Goal: Navigation & Orientation: Find specific page/section

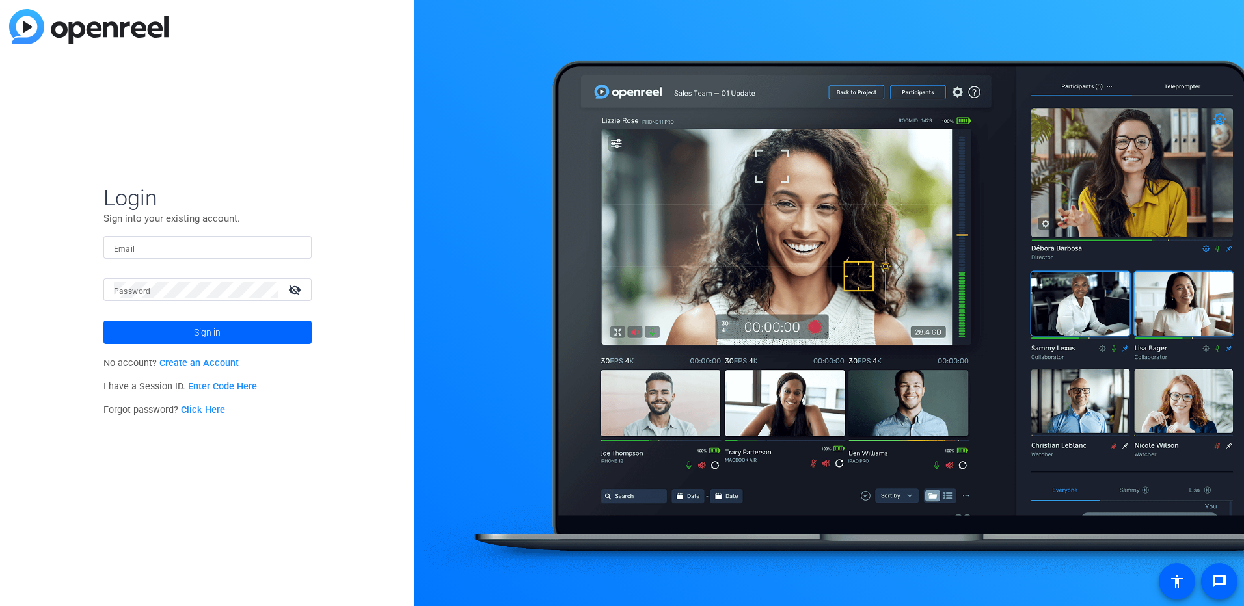
click at [131, 249] on mat-label "Email" at bounding box center [124, 249] width 21 height 9
click at [131, 249] on input "Email" at bounding box center [207, 248] width 187 height 16
type input "sebastien.lachance@ig.ca"
click at [103, 321] on button "Sign in" at bounding box center [207, 332] width 208 height 23
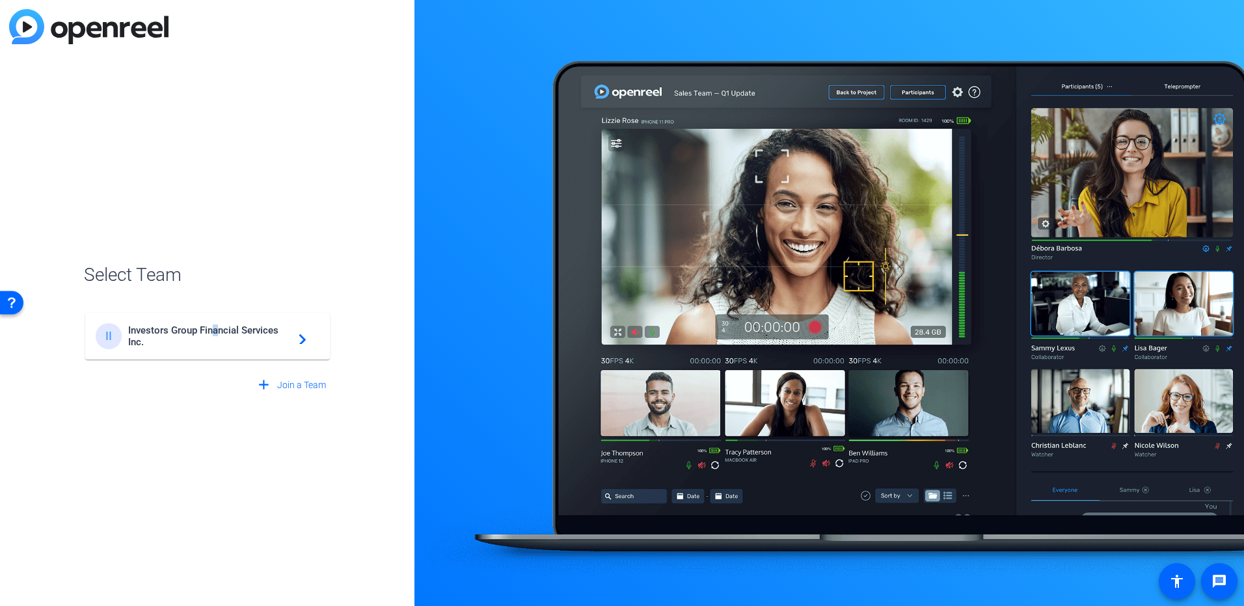
click at [216, 326] on span "Investors Group Financial Services Inc." at bounding box center [209, 336] width 163 height 23
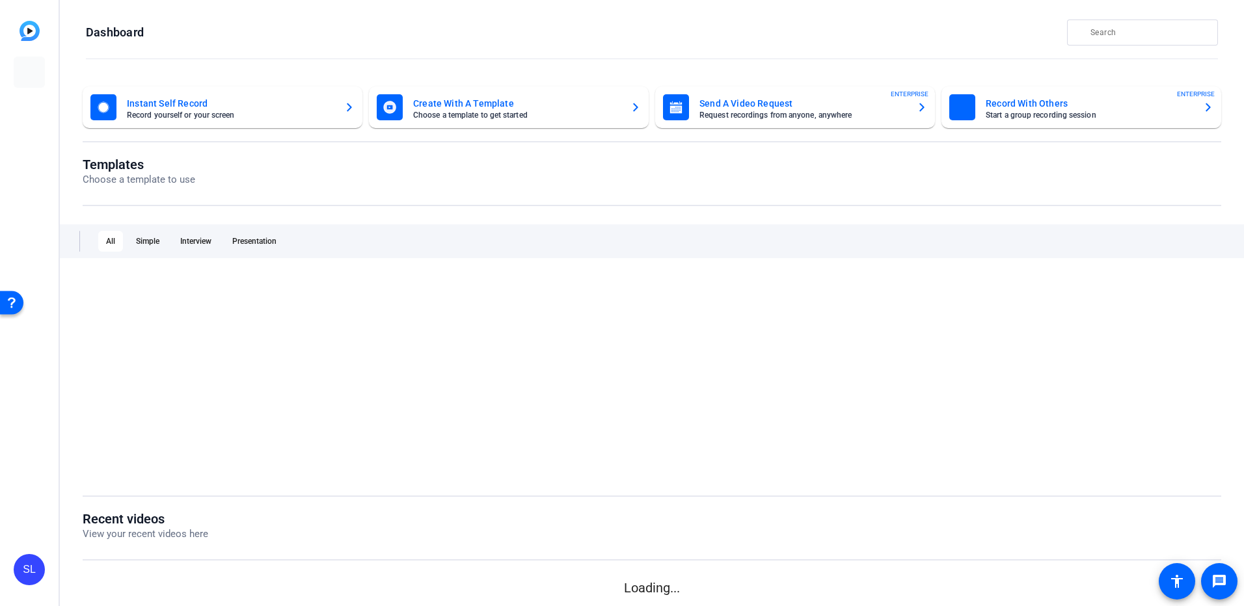
click at [292, 340] on div at bounding box center [652, 377] width 1138 height 202
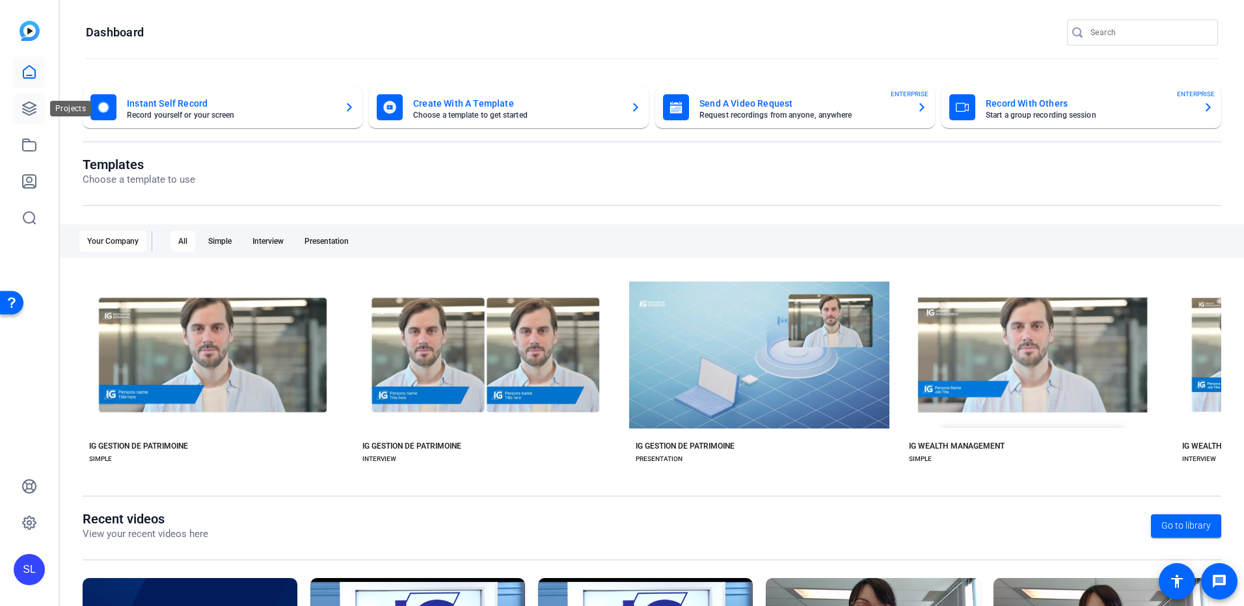
click at [35, 101] on icon at bounding box center [29, 109] width 16 height 16
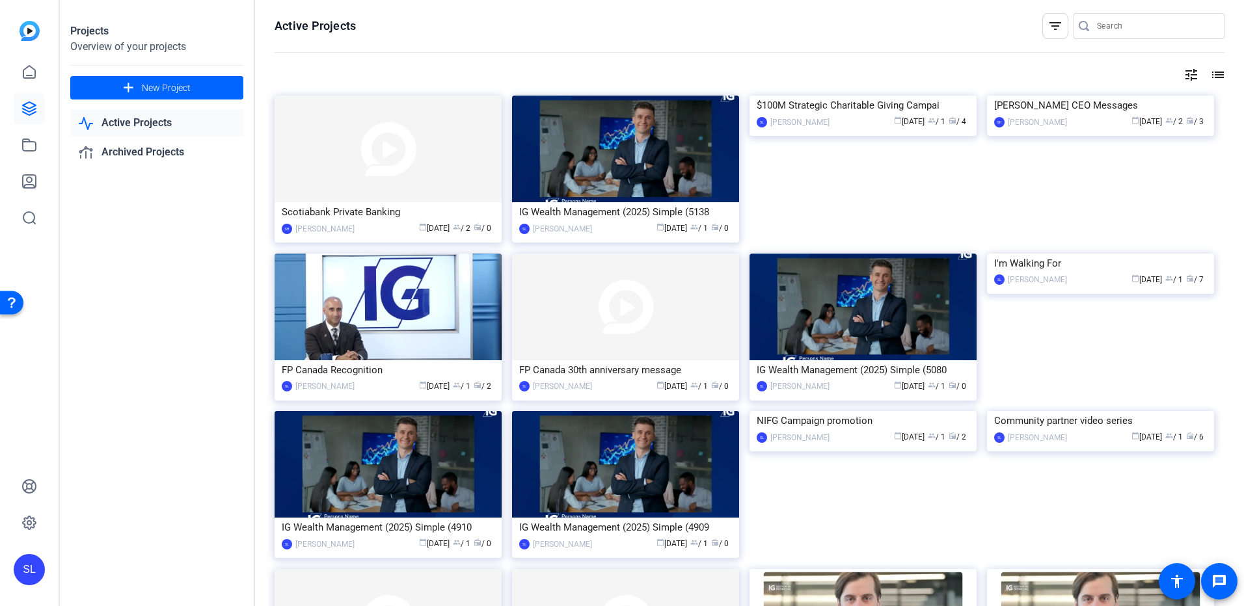
click at [107, 278] on div "Projects Overview of your projects add New Project Active Projects Archived Pro…" at bounding box center [157, 303] width 195 height 606
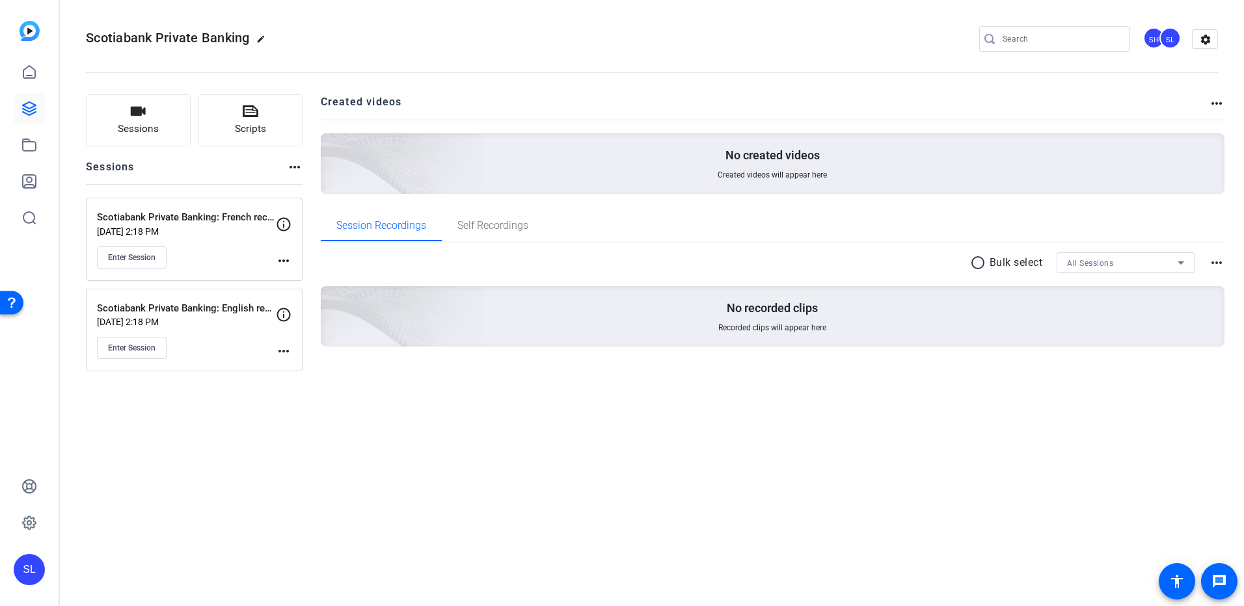
click at [456, 489] on div "Scotiabank Private Banking edit SH SL settings Sessions Scripts Sessions more_h…" at bounding box center [652, 303] width 1184 height 606
